Goal: Entertainment & Leisure: Consume media (video, audio)

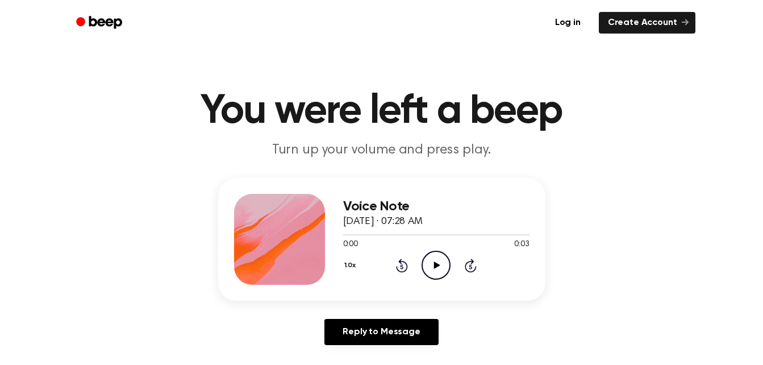
click at [430, 262] on icon "Play Audio" at bounding box center [435, 264] width 29 height 29
click at [432, 263] on icon "Play Audio" at bounding box center [435, 264] width 29 height 29
click at [432, 261] on icon "Play Audio" at bounding box center [435, 264] width 29 height 29
click at [433, 261] on icon "Play Audio" at bounding box center [435, 264] width 29 height 29
click at [432, 261] on icon "Play Audio" at bounding box center [435, 264] width 29 height 29
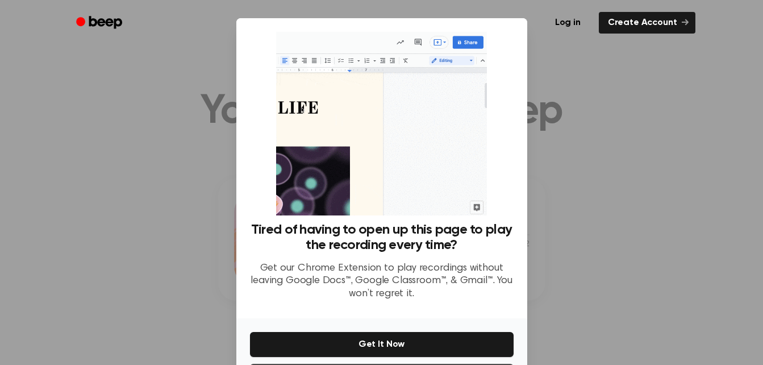
scroll to position [49, 0]
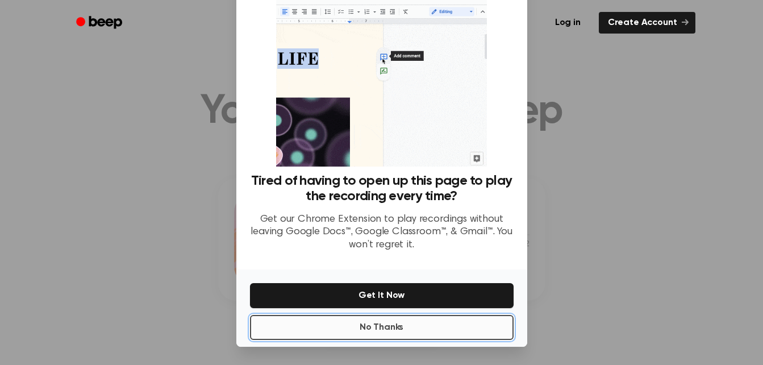
click at [411, 326] on button "No Thanks" at bounding box center [381, 327] width 263 height 25
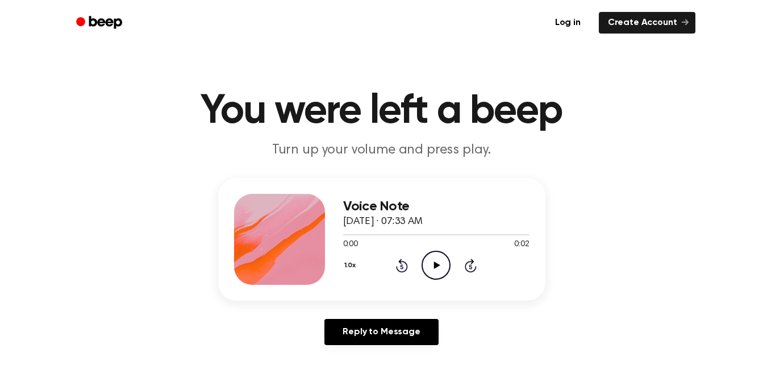
click at [435, 266] on icon at bounding box center [437, 264] width 6 height 7
click at [429, 260] on icon "Play Audio" at bounding box center [435, 264] width 29 height 29
click at [441, 271] on icon "Play Audio" at bounding box center [435, 264] width 29 height 29
click at [427, 262] on icon "Play Audio" at bounding box center [435, 264] width 29 height 29
